Goal: Find specific page/section: Find specific page/section

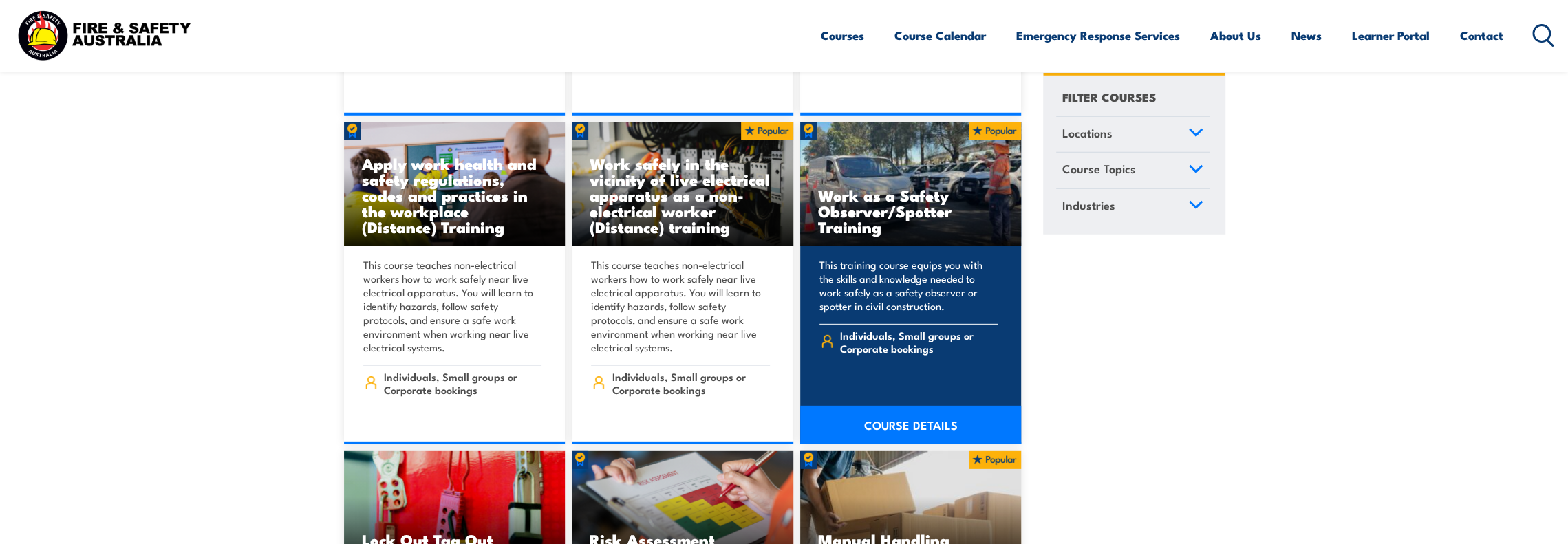
scroll to position [13007, 0]
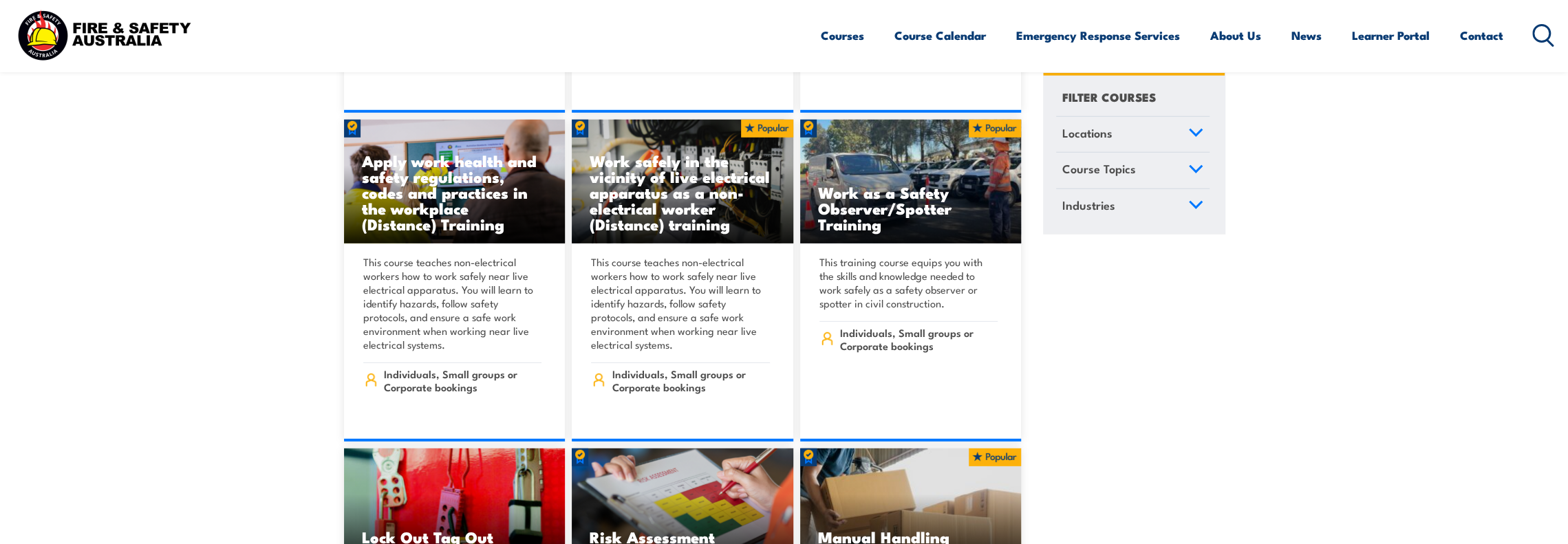
click at [1197, 136] on icon at bounding box center [1195, 132] width 15 height 9
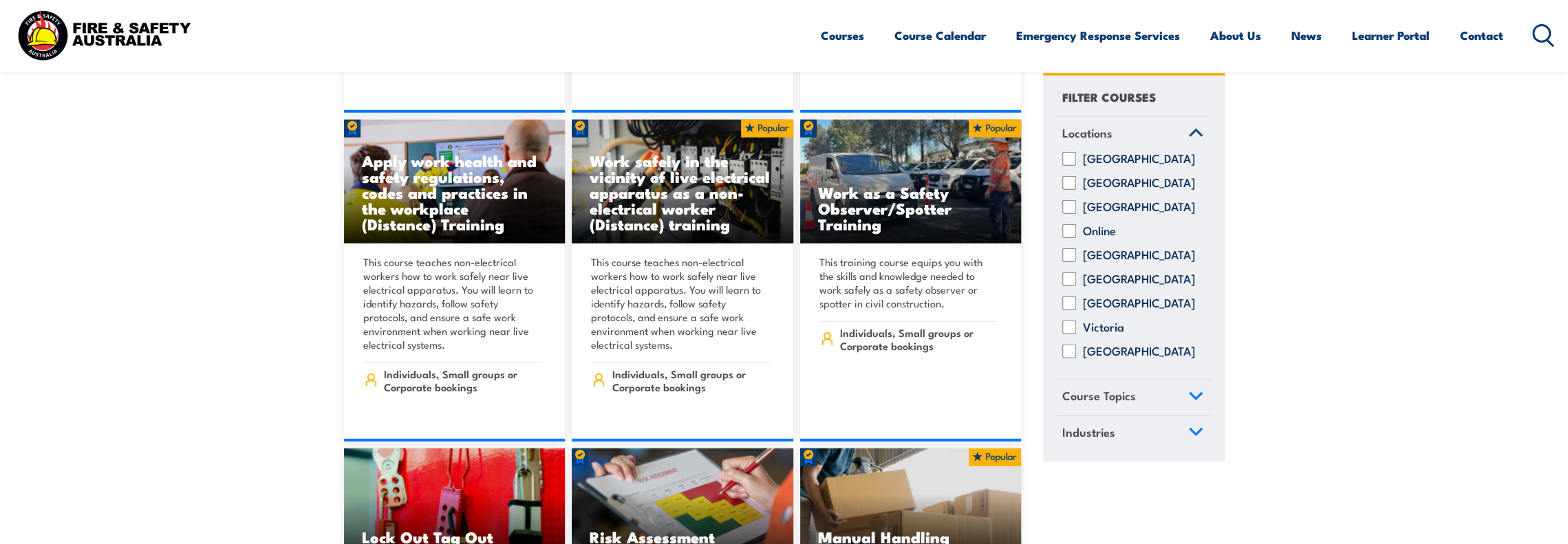
click at [1109, 359] on label "[GEOGRAPHIC_DATA]" at bounding box center [1139, 352] width 112 height 14
click at [1075, 359] on input "[GEOGRAPHIC_DATA]" at bounding box center [1069, 352] width 14 height 14
checkbox input "true"
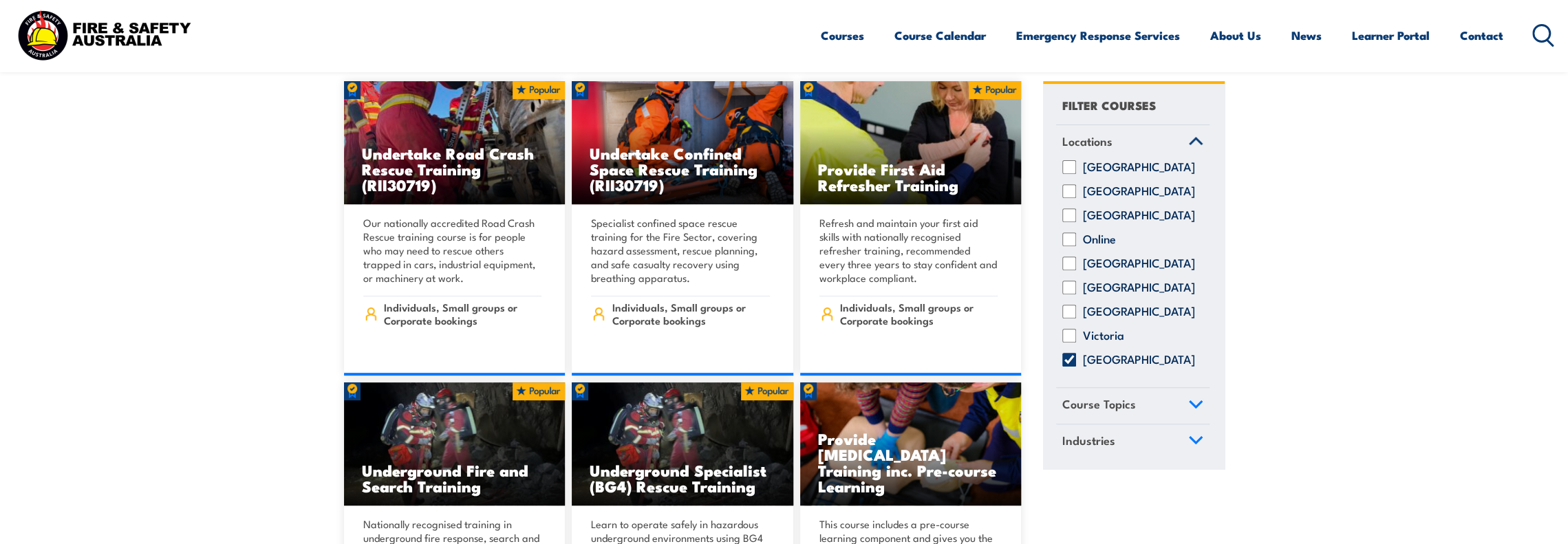
scroll to position [688, 0]
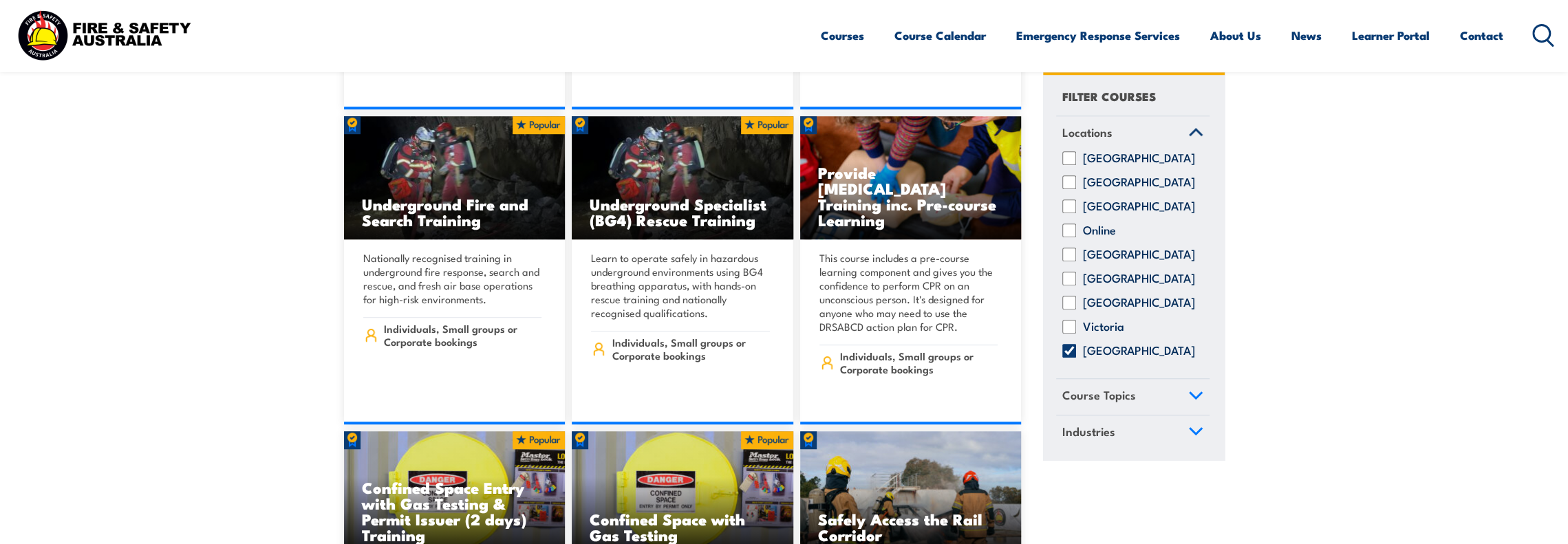
click at [1194, 401] on icon at bounding box center [1195, 395] width 15 height 9
